Goal: Find specific page/section: Find specific page/section

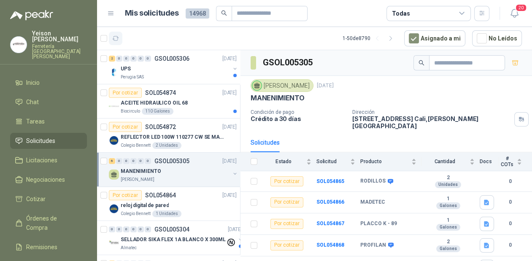
click at [119, 41] on icon "button" at bounding box center [115, 38] width 7 height 7
click at [170, 101] on p "ACEITE HIDRAULICO OIL 68" at bounding box center [154, 103] width 67 height 8
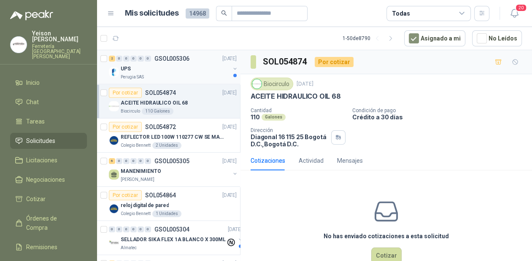
click at [180, 68] on div "UPS" at bounding box center [175, 69] width 109 height 10
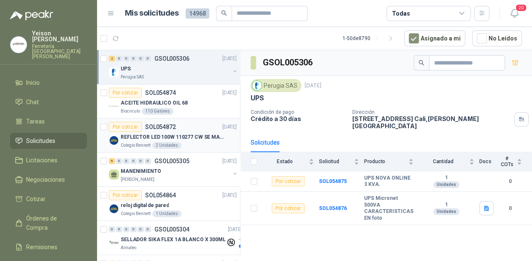
click at [169, 142] on div "REFLECTOR LED 100W 110277 CW SE MARCA: PILA BY PHILIPS Colegio [PERSON_NAME] 2…" at bounding box center [179, 140] width 116 height 17
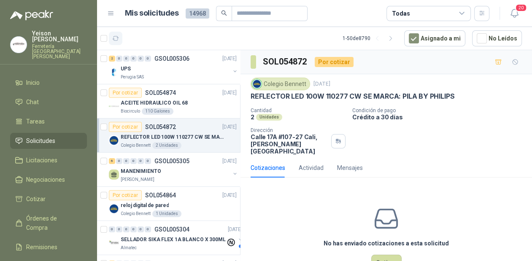
click at [122, 41] on button "button" at bounding box center [116, 39] width 14 height 14
